Goal: Information Seeking & Learning: Check status

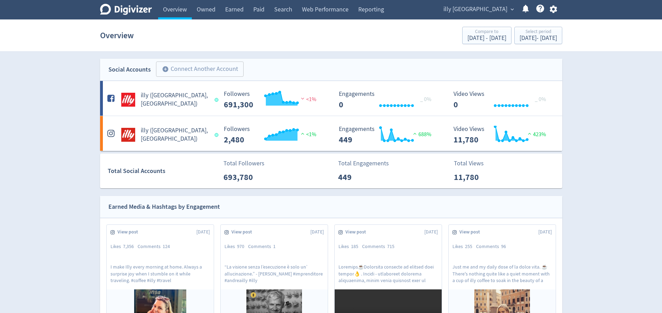
click at [516, 3] on div "illy [GEOGRAPHIC_DATA] expand_more Help Center - Searchable support on using Di…" at bounding box center [499, 9] width 126 height 19
click at [503, 8] on span "illy [GEOGRAPHIC_DATA]" at bounding box center [475, 9] width 64 height 11
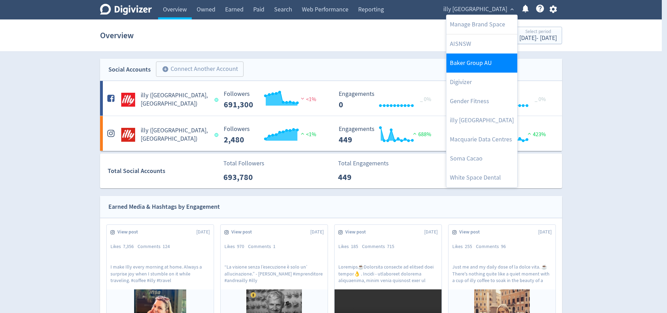
click at [468, 62] on link "Baker Group AU" at bounding box center [481, 62] width 71 height 19
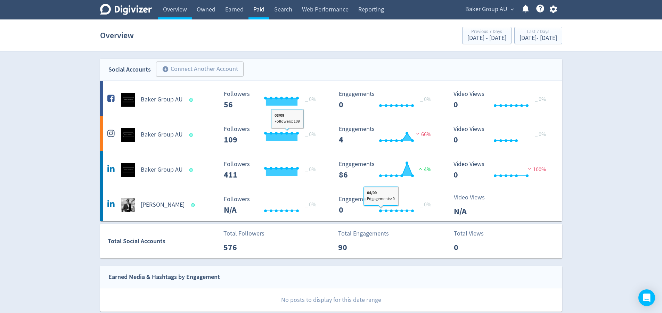
click at [263, 10] on link "Paid" at bounding box center [258, 9] width 21 height 19
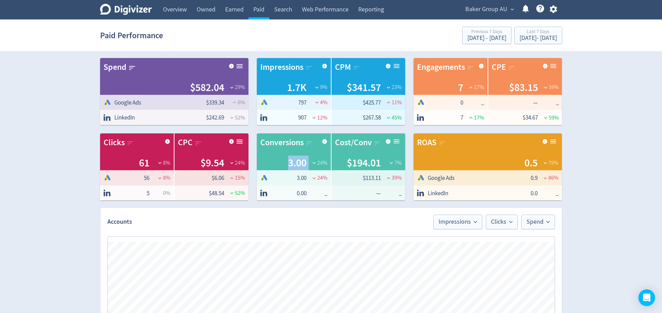
drag, startPoint x: 304, startPoint y: 166, endPoint x: 281, endPoint y: 165, distance: 22.6
click at [281, 165] on div "3.00 24 %" at bounding box center [293, 163] width 67 height 15
click at [297, 163] on span "3.00" at bounding box center [297, 163] width 18 height 15
drag, startPoint x: 284, startPoint y: 164, endPoint x: 306, endPoint y: 165, distance: 21.2
click at [305, 165] on div "3.00 24 %" at bounding box center [293, 163] width 67 height 15
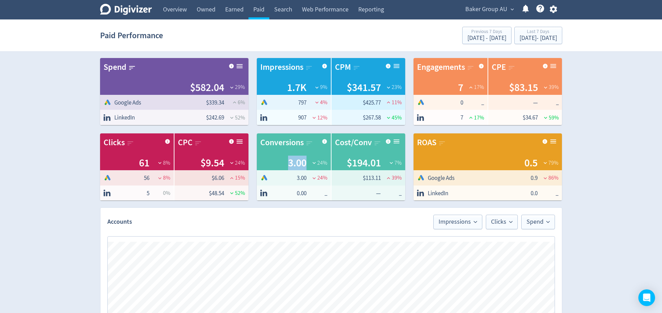
click at [312, 177] on icon at bounding box center [314, 178] width 6 height 6
drag, startPoint x: 380, startPoint y: 178, endPoint x: 363, endPoint y: 180, distance: 17.5
click at [363, 180] on span "$113.11" at bounding box center [363, 178] width 36 height 8
click at [378, 180] on span "$113.11" at bounding box center [363, 178] width 36 height 8
drag, startPoint x: 376, startPoint y: 179, endPoint x: 358, endPoint y: 183, distance: 18.5
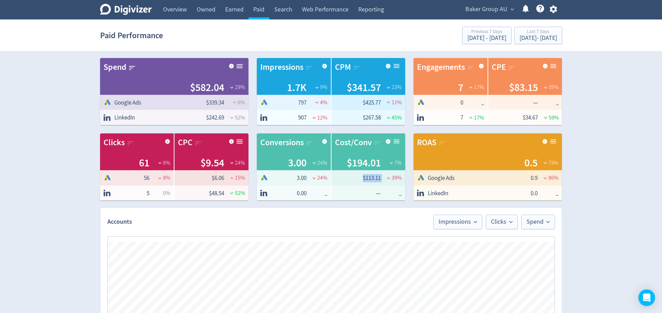
click at [358, 180] on tr "$113.11 39 %" at bounding box center [368, 177] width 74 height 15
click at [376, 176] on span "$113.11" at bounding box center [363, 178] width 36 height 8
drag, startPoint x: 379, startPoint y: 177, endPoint x: 363, endPoint y: 183, distance: 17.0
click at [358, 180] on span "$113.11" at bounding box center [363, 178] width 36 height 8
click at [368, 179] on span "$113.11" at bounding box center [363, 178] width 36 height 8
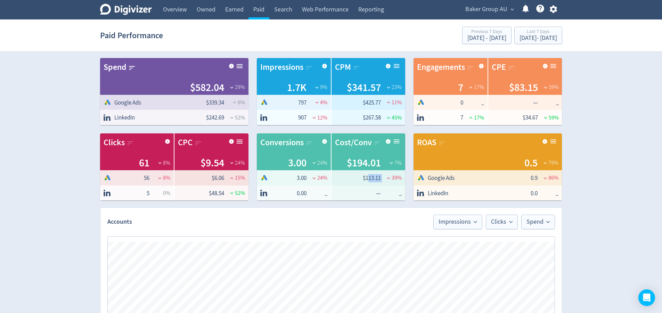
drag, startPoint x: 377, startPoint y: 179, endPoint x: 364, endPoint y: 180, distance: 12.2
click at [365, 180] on tr "$113.11 39 %" at bounding box center [368, 177] width 74 height 15
click at [368, 180] on span "$113.11" at bounding box center [363, 178] width 36 height 8
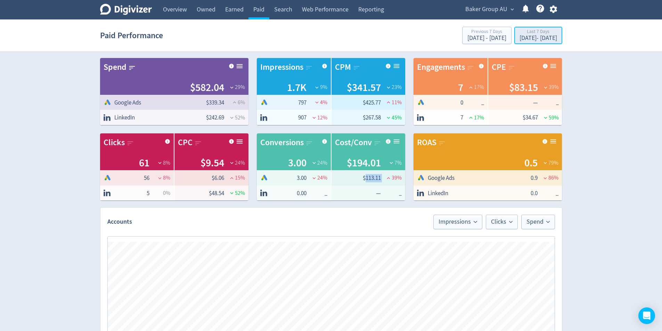
click at [519, 31] on div "Last 7 Days" at bounding box center [538, 32] width 38 height 6
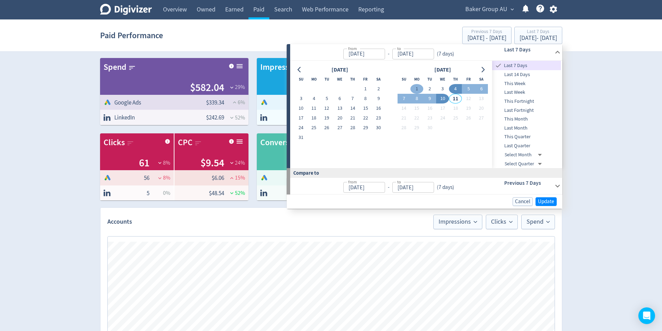
click at [413, 89] on button "1" at bounding box center [416, 89] width 13 height 10
type input "[DATE]"
drag, startPoint x: 445, startPoint y: 98, endPoint x: 449, endPoint y: 109, distance: 12.3
click at [445, 100] on button "10" at bounding box center [442, 99] width 13 height 10
type input "[DATE]"
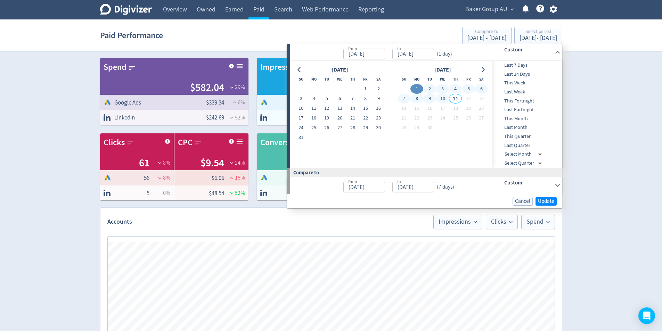
type input "[DATE]"
drag, startPoint x: 542, startPoint y: 197, endPoint x: 570, endPoint y: 200, distance: 28.0
click at [541, 197] on button "Update" at bounding box center [545, 201] width 21 height 9
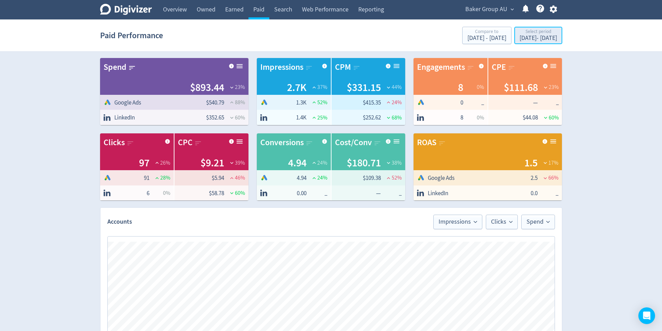
click at [536, 40] on div "[DATE] - [DATE]" at bounding box center [538, 38] width 38 height 6
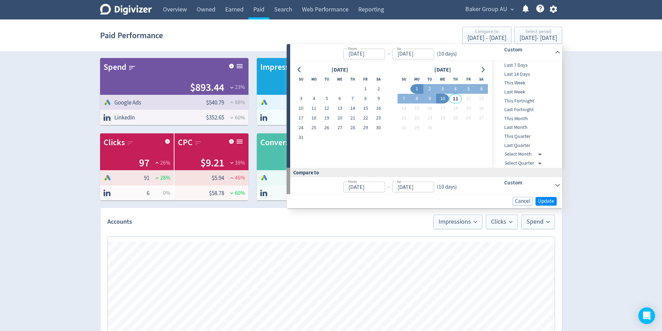
click at [440, 102] on button "10" at bounding box center [442, 99] width 13 height 10
type input "[DATE]"
click at [547, 201] on span "Update" at bounding box center [546, 201] width 16 height 5
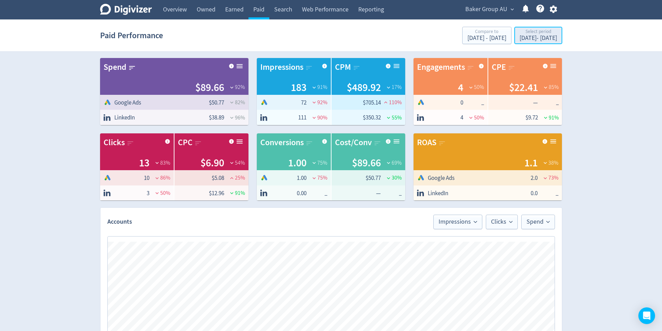
click at [548, 38] on div "[DATE] - [DATE]" at bounding box center [538, 38] width 38 height 6
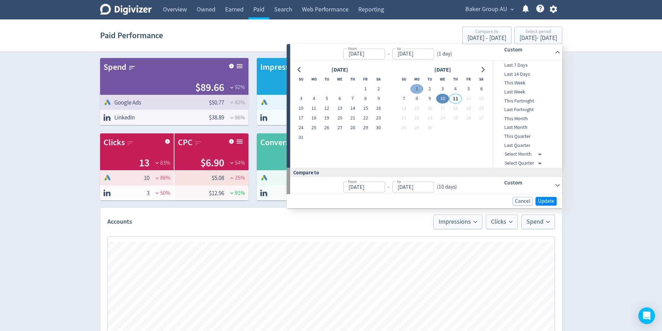
drag, startPoint x: 412, startPoint y: 84, endPoint x: 414, endPoint y: 88, distance: 3.8
click at [412, 84] on td "1" at bounding box center [416, 89] width 13 height 10
drag, startPoint x: 421, startPoint y: 89, endPoint x: 442, endPoint y: 102, distance: 25.0
click at [421, 89] on button "1" at bounding box center [416, 89] width 13 height 10
type input "[DATE]"
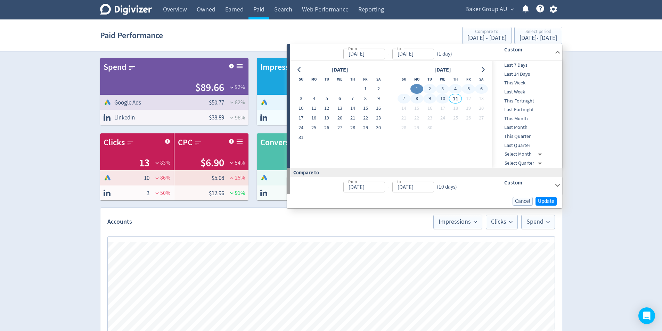
click at [442, 102] on button "10" at bounding box center [442, 99] width 13 height 10
type input "[DATE]"
drag, startPoint x: 547, startPoint y: 196, endPoint x: 541, endPoint y: 198, distance: 5.5
click at [545, 196] on div "Cancel Update" at bounding box center [424, 201] width 275 height 14
click at [545, 200] on span "Update" at bounding box center [546, 201] width 16 height 5
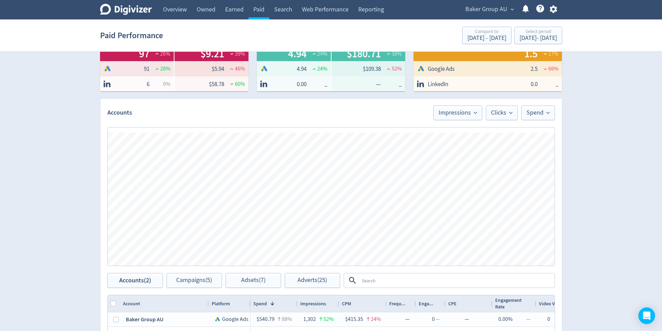
scroll to position [104, 0]
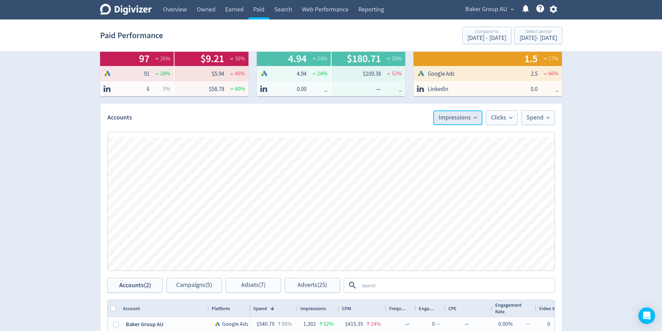
click at [455, 119] on span "Impressions" at bounding box center [457, 118] width 39 height 6
click at [452, 195] on li "Conversions" at bounding box center [448, 191] width 67 height 16
click at [499, 113] on button "Clicks" at bounding box center [502, 117] width 32 height 15
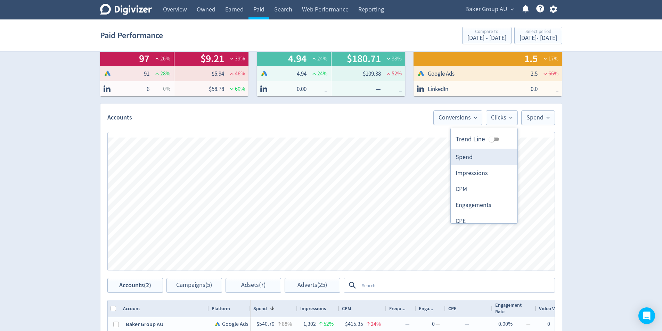
click at [481, 161] on li "Spend" at bounding box center [483, 157] width 67 height 16
click at [529, 118] on span "Spend" at bounding box center [537, 118] width 23 height 6
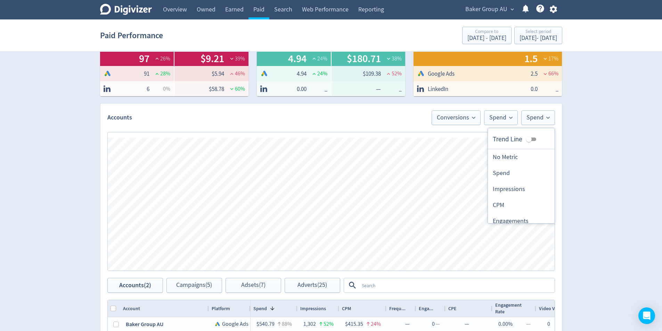
click at [609, 155] on div "Digivizer Logo [PERSON_NAME] Logo Overview Owned Earned Paid Search Web Perform…" at bounding box center [331, 210] width 662 height 628
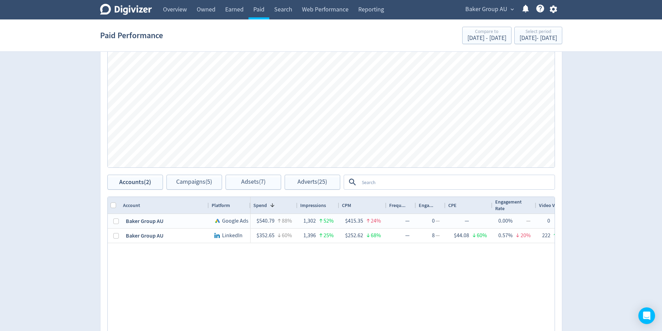
scroll to position [208, 0]
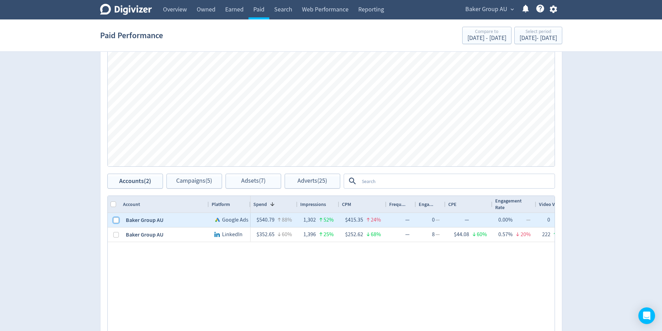
click at [117, 219] on input "Press Space to toggle row selection (unchecked)" at bounding box center [116, 220] width 6 height 6
checkbox input "true"
checkbox input "false"
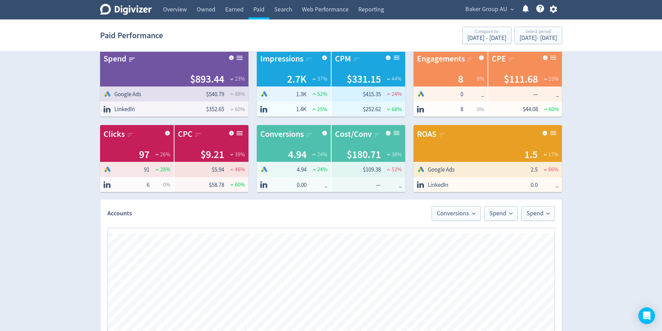
scroll to position [0, 0]
